Goal: Task Accomplishment & Management: Manage account settings

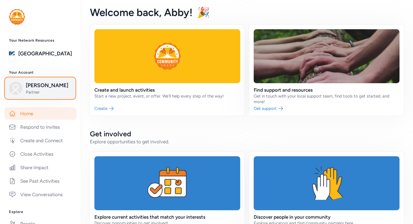
click at [41, 87] on span "[PERSON_NAME]" at bounding box center [49, 86] width 46 height 8
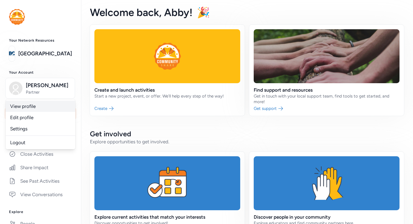
click at [30, 106] on link "View profile" at bounding box center [41, 106] width 70 height 11
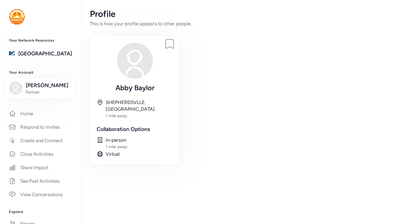
click at [141, 56] on img at bounding box center [135, 61] width 36 height 36
click at [35, 52] on link "[GEOGRAPHIC_DATA]" at bounding box center [45, 54] width 54 height 8
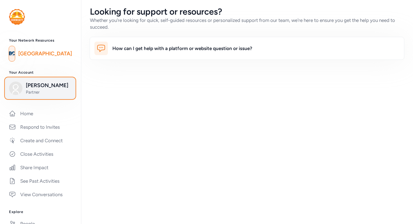
click at [40, 87] on span "[PERSON_NAME]" at bounding box center [49, 86] width 46 height 8
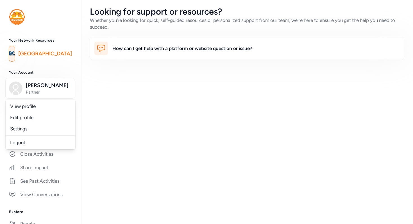
click at [145, 120] on div "Looking for support or resources? Whether you're looking for quick, self-guided…" at bounding box center [247, 112] width 332 height 224
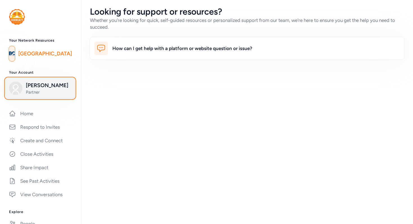
click at [48, 87] on span "[PERSON_NAME]" at bounding box center [49, 86] width 46 height 8
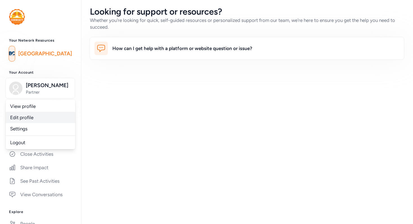
click at [25, 118] on link "Edit profile" at bounding box center [41, 117] width 70 height 11
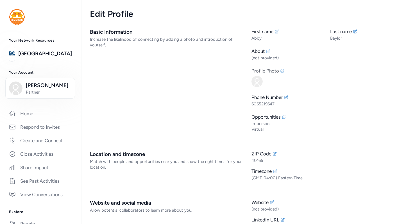
click at [285, 71] on div "Profile Photo" at bounding box center [328, 70] width 153 height 7
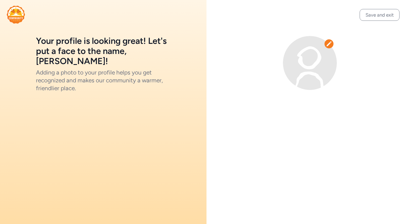
click at [331, 40] on div at bounding box center [329, 43] width 9 height 9
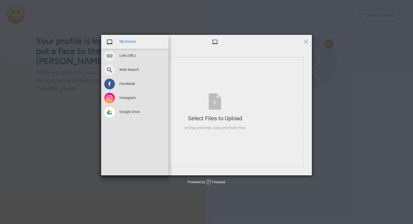
click at [113, 40] on span at bounding box center [109, 42] width 11 height 11
click at [130, 43] on span "My Device" at bounding box center [127, 41] width 17 height 5
click at [123, 113] on span "Google Drive" at bounding box center [129, 111] width 20 height 5
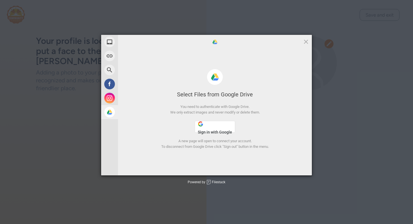
click at [214, 131] on span "Sign in with Google" at bounding box center [215, 132] width 34 height 4
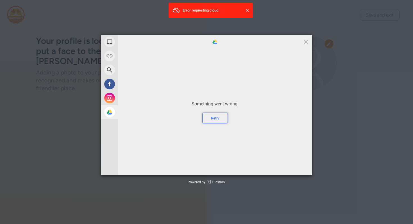
click at [214, 119] on div "Retry" at bounding box center [215, 118] width 26 height 11
click at [308, 40] on span at bounding box center [306, 42] width 6 height 6
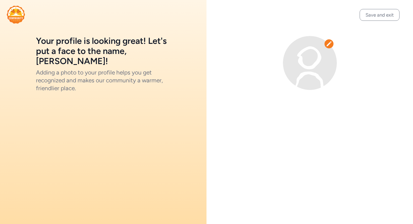
click at [329, 43] on icon at bounding box center [329, 43] width 5 height 5
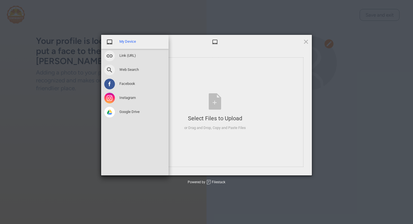
click at [114, 42] on span at bounding box center [109, 42] width 11 height 11
click at [127, 39] on div "My Device" at bounding box center [134, 42] width 67 height 14
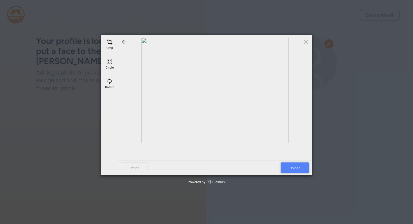
click at [294, 167] on span "Upload" at bounding box center [295, 168] width 28 height 11
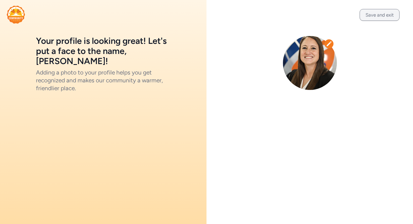
click at [374, 15] on button "Save and exit" at bounding box center [380, 15] width 40 height 12
